Goal: Transaction & Acquisition: Purchase product/service

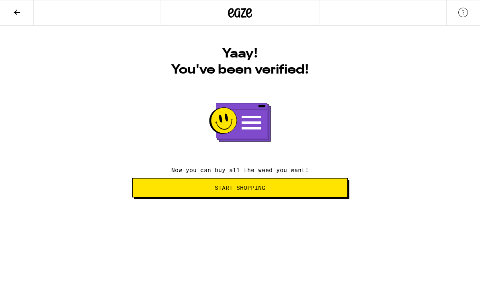
click at [303, 194] on button "Start Shopping" at bounding box center [240, 187] width 216 height 19
click at [297, 190] on span "Start Shopping" at bounding box center [240, 188] width 202 height 6
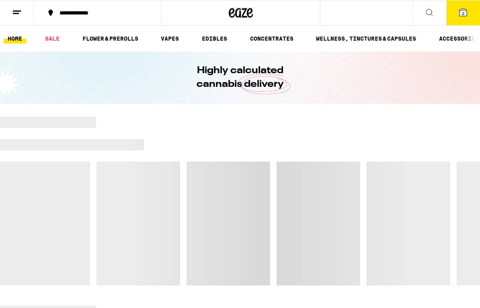
click at [460, 19] on button "2" at bounding box center [464, 12] width 34 height 25
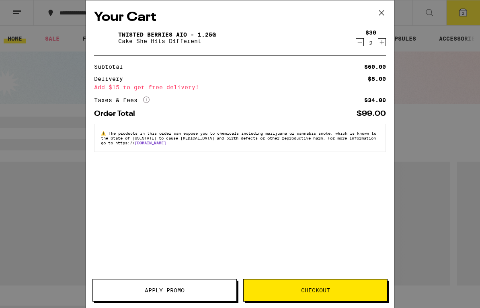
click at [378, 15] on icon at bounding box center [382, 13] width 12 height 12
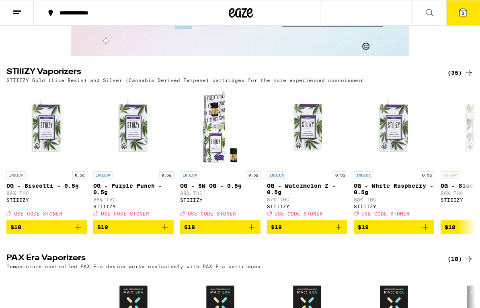
scroll to position [1393, 0]
